Goal: Complete application form

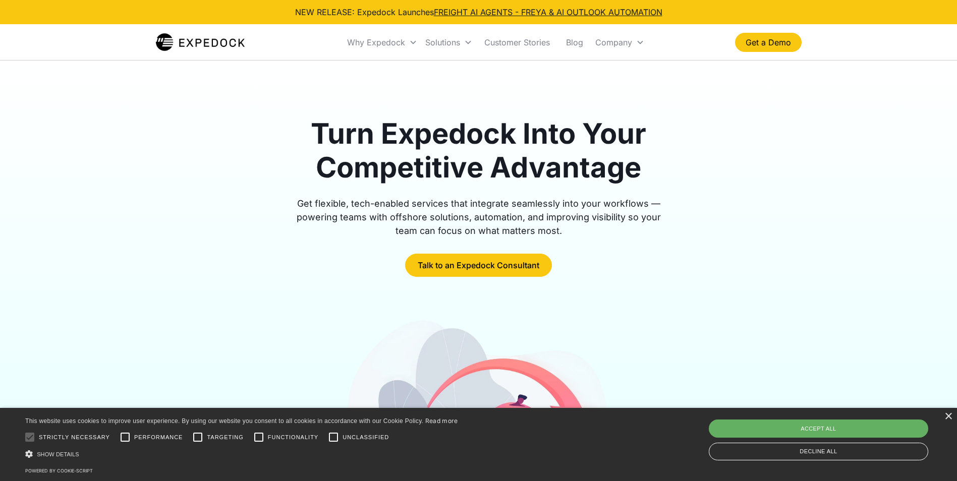
click at [859, 432] on div "Accept all" at bounding box center [818, 429] width 219 height 18
checkbox input "true"
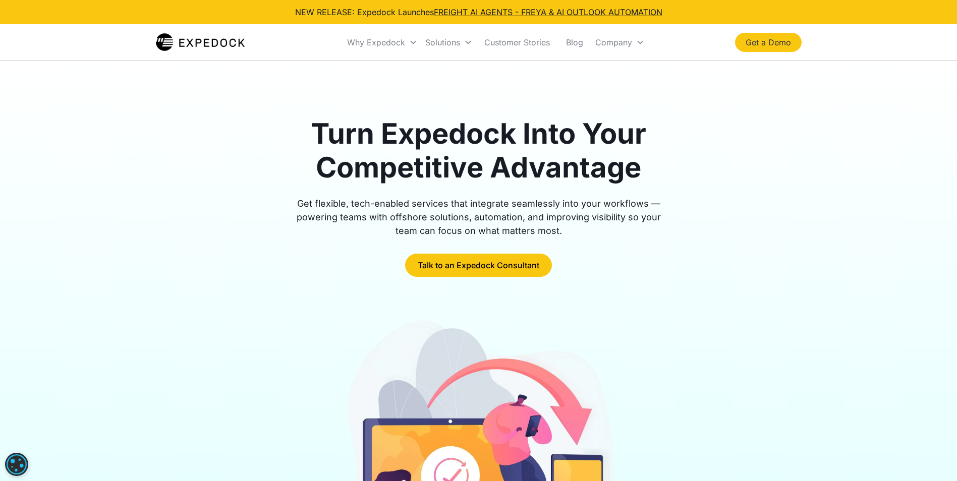
click at [765, 47] on link "Get a Demo" at bounding box center [768, 42] width 67 height 19
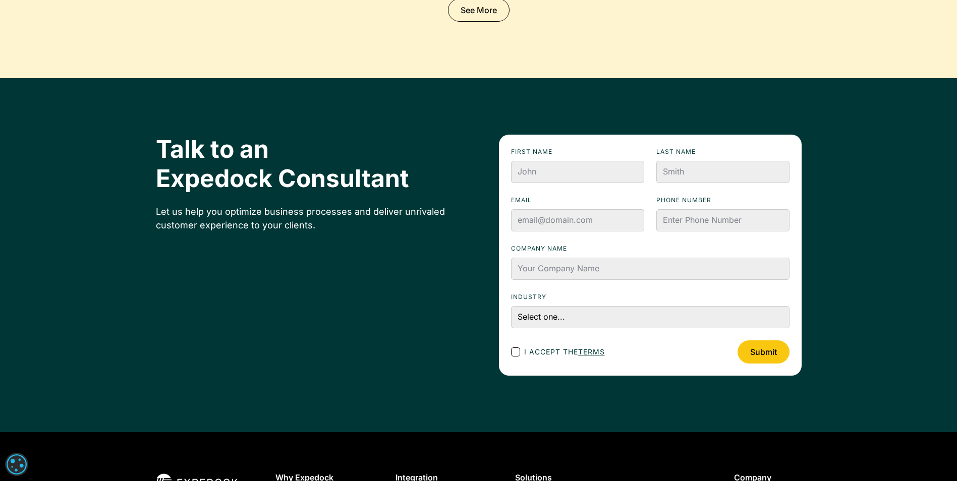
scroll to position [3363, 0]
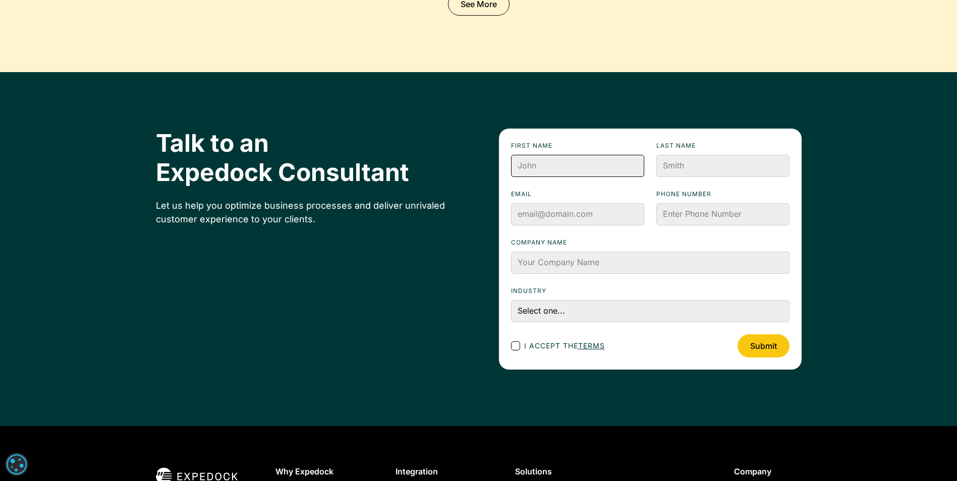
click at [558, 167] on input "First name" at bounding box center [577, 166] width 133 height 22
type input "Sergio"
type input "FIho"
type input "sergio@rocketlogistics.com.br"
type input "www.rocketlogistics.com.br"
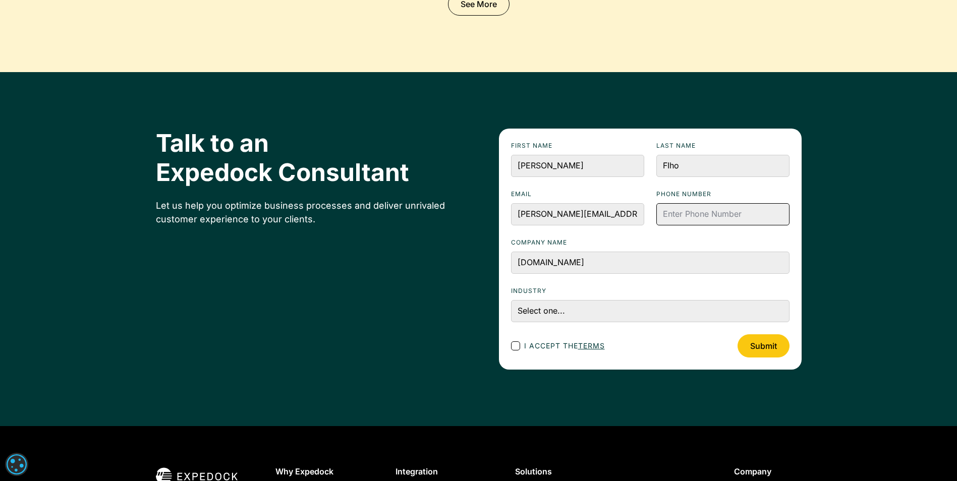
click at [704, 218] on input "Phone numbeR" at bounding box center [722, 214] width 133 height 22
click at [665, 215] on input "47996980007" at bounding box center [722, 214] width 133 height 22
type input "5547996980007"
click at [518, 312] on select "Select one... Accounting and Finance Home Contracting and Improvement Logistics…" at bounding box center [650, 311] width 279 height 22
select select "Logistics"
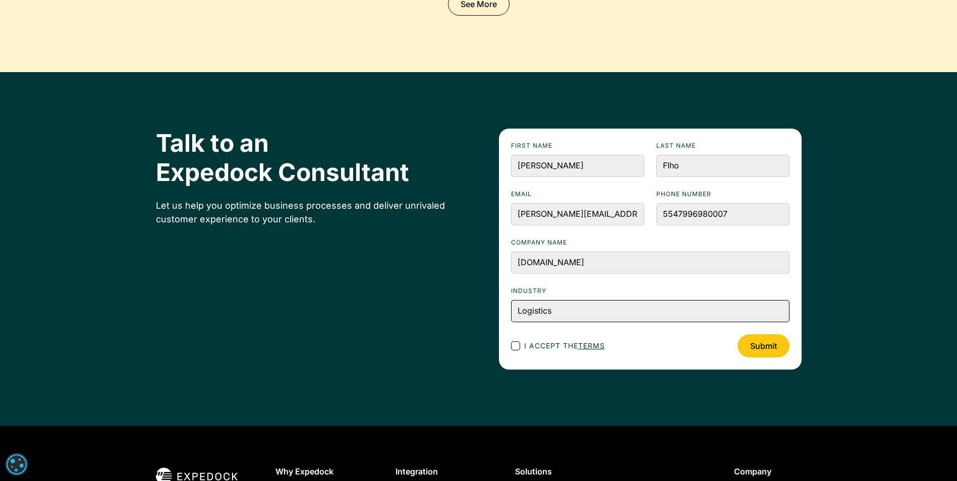
click at [511, 300] on select "Select one... Accounting and Finance Home Contracting and Improvement Logistics…" at bounding box center [650, 311] width 279 height 22
click at [513, 347] on div "Footer Contact Form" at bounding box center [515, 346] width 9 height 9
click at [521, 347] on input "I accept the terms" at bounding box center [524, 346] width 7 height 7
checkbox input "true"
click at [760, 351] on input "Submit" at bounding box center [764, 346] width 52 height 23
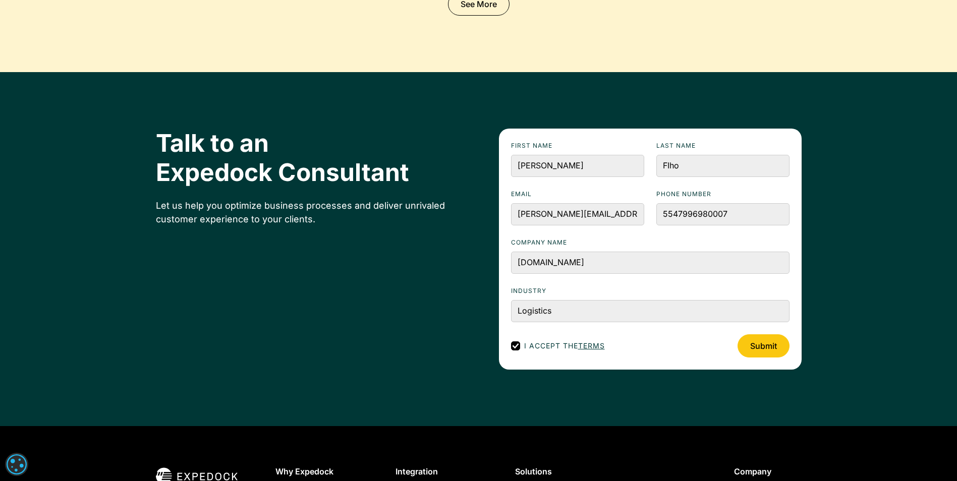
type input "Please wait..."
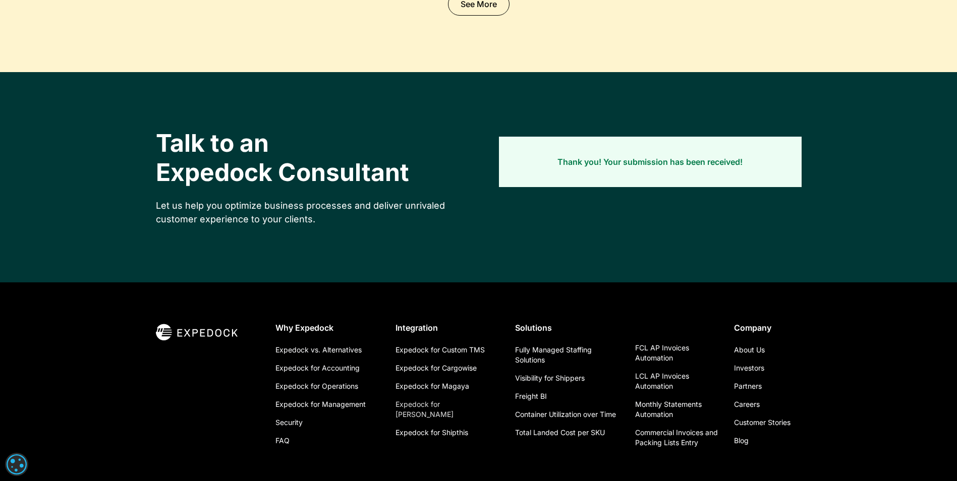
click at [453, 404] on link "Expedock for [PERSON_NAME]" at bounding box center [448, 410] width 104 height 28
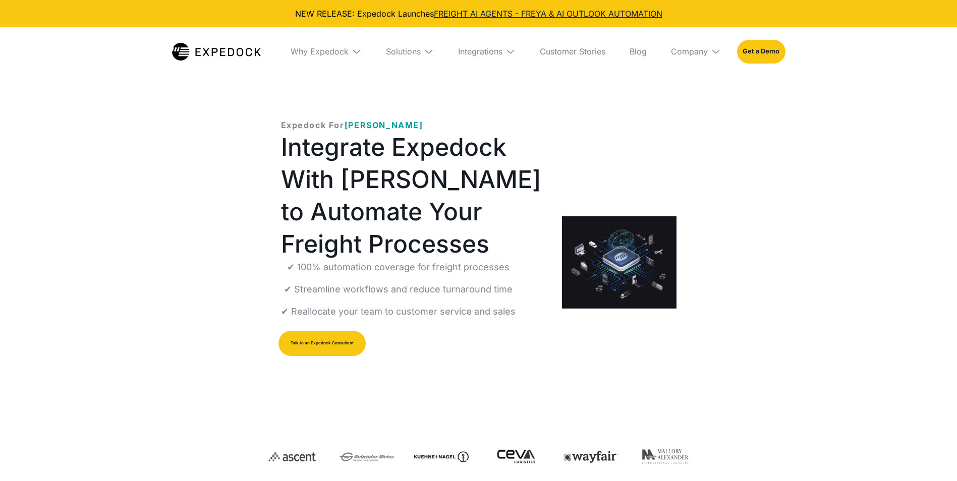
select select
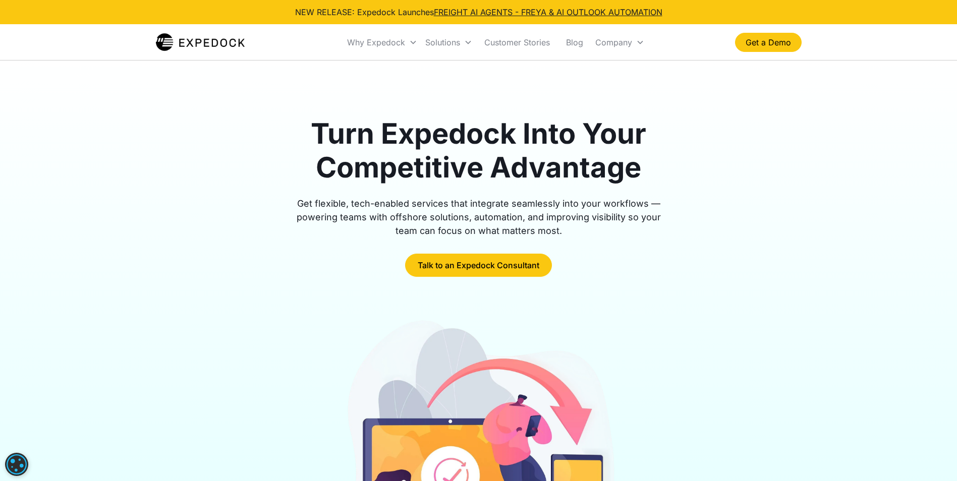
select select "Logistics"
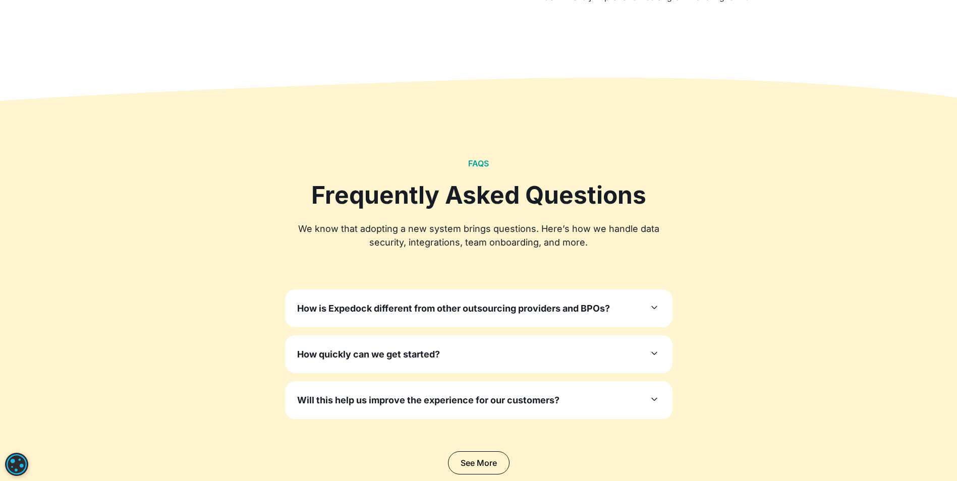
scroll to position [2931, 0]
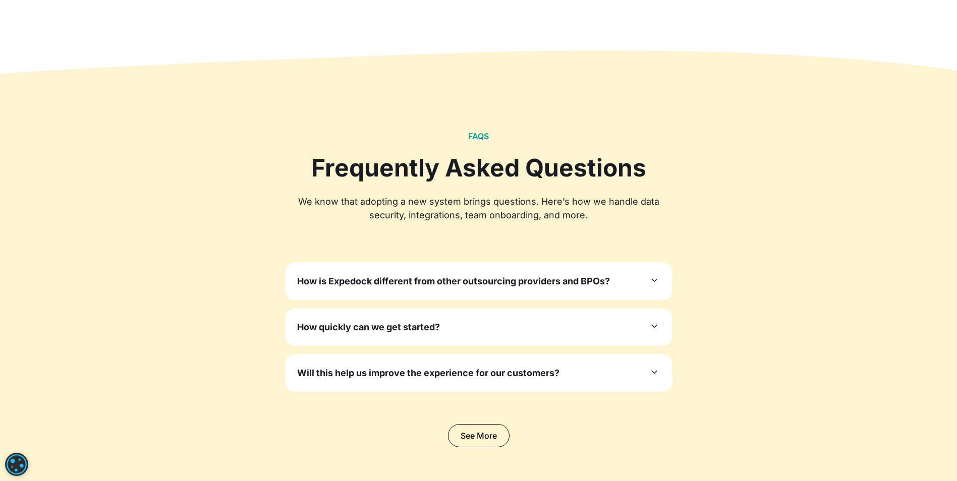
click at [657, 283] on icon at bounding box center [654, 280] width 12 height 12
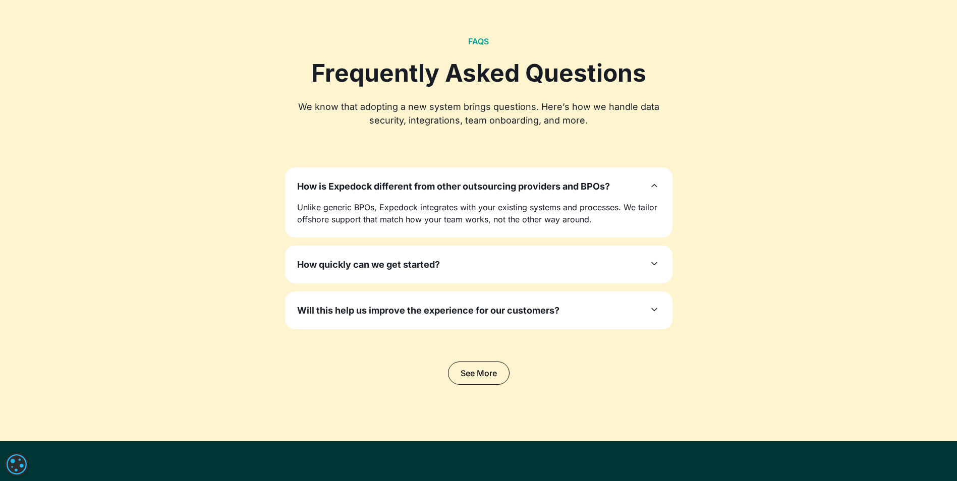
scroll to position [3032, 0]
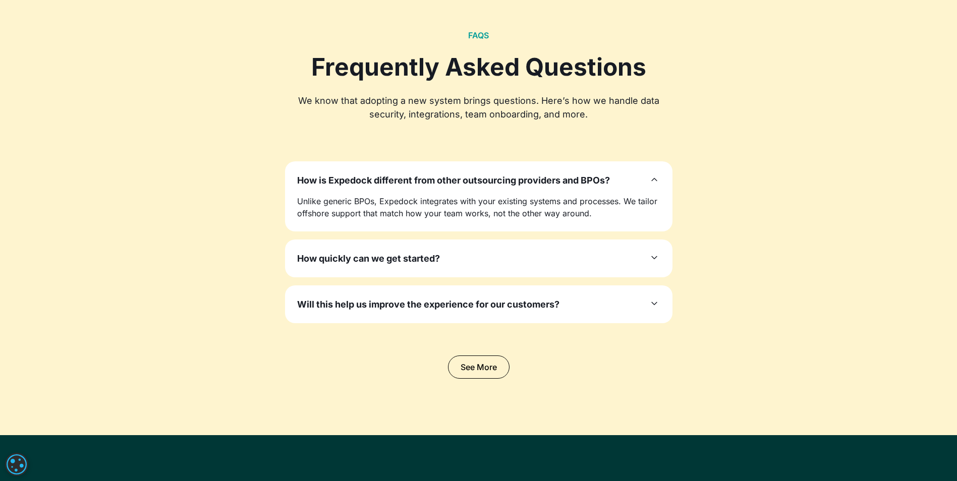
click at [653, 260] on icon at bounding box center [654, 258] width 12 height 12
